Goal: Use online tool/utility: Utilize a website feature to perform a specific function

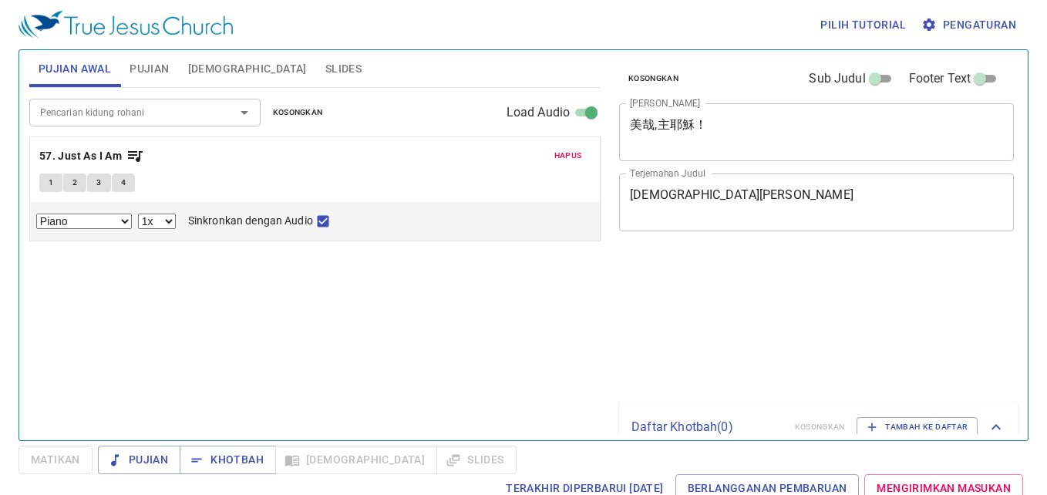
select select "1"
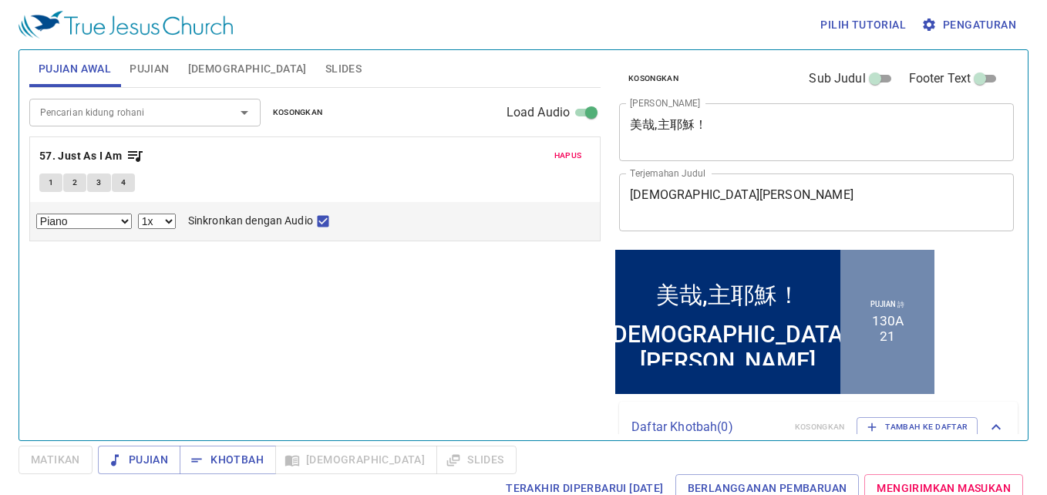
click at [562, 151] on span "Hapus" at bounding box center [569, 156] width 28 height 14
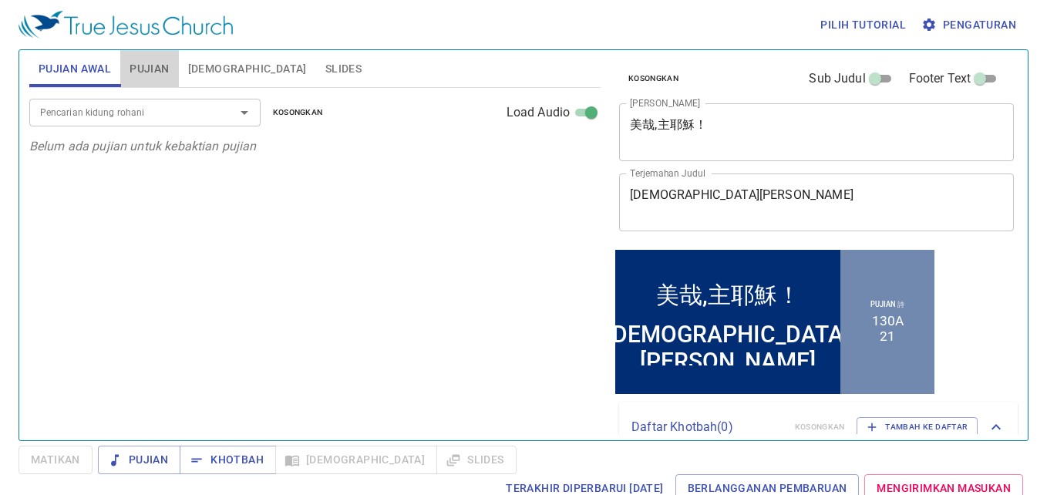
click at [145, 61] on span "Pujian" at bounding box center [149, 68] width 39 height 19
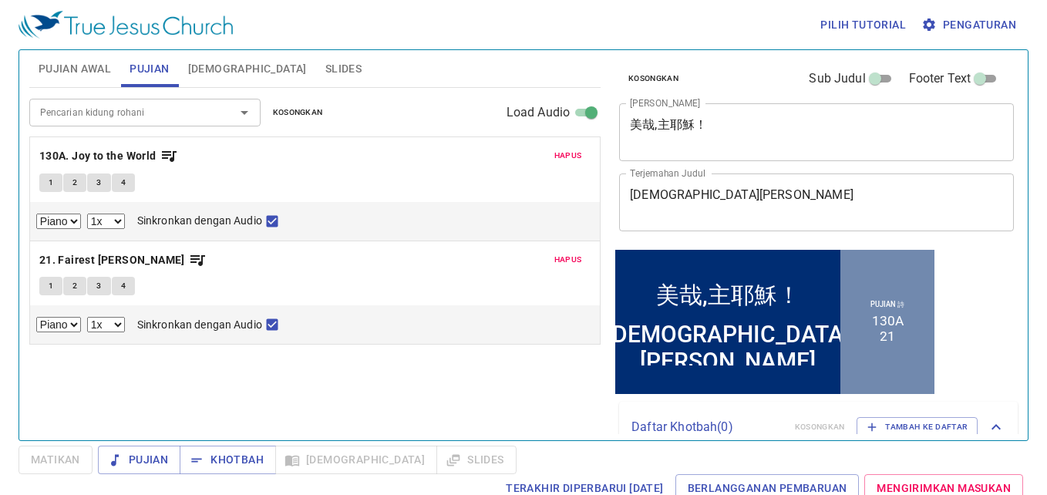
click at [566, 156] on span "Hapus" at bounding box center [569, 156] width 28 height 14
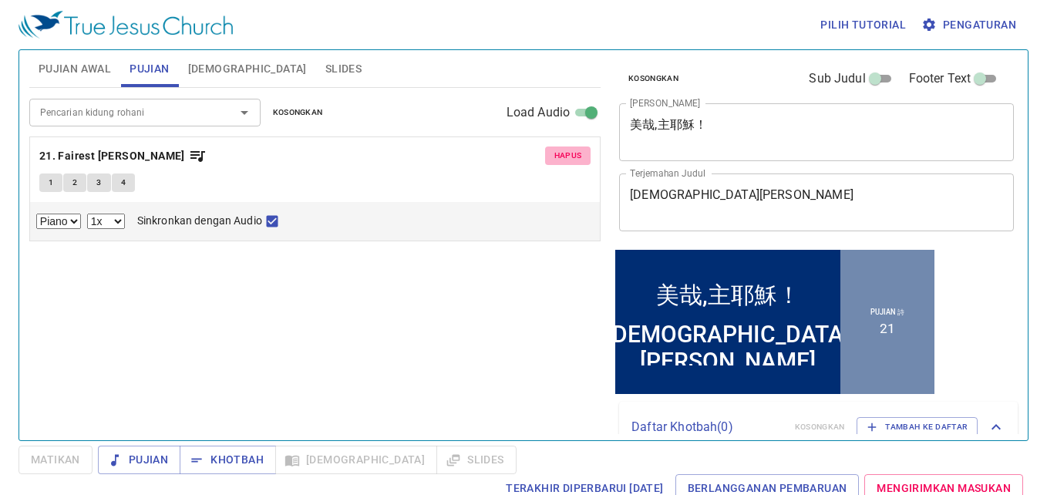
click at [568, 153] on span "Hapus" at bounding box center [569, 156] width 28 height 14
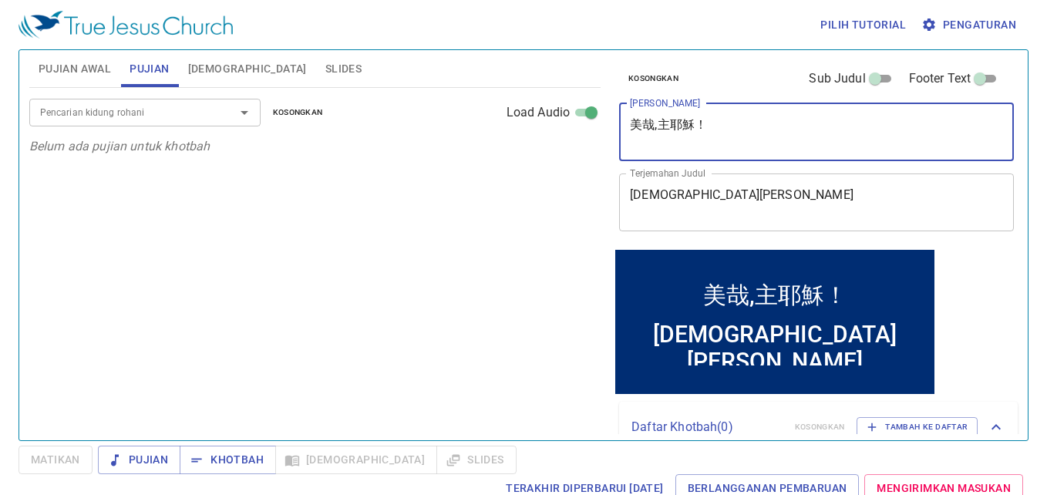
drag, startPoint x: 772, startPoint y: 127, endPoint x: 615, endPoint y: 141, distance: 158.0
click at [615, 141] on div "Kosongkan Sub Judul Footer Text Judul Khotbah 美哉,主耶穌！ x Judul Khotbah Terjemaha…" at bounding box center [815, 148] width 405 height 197
